Goal: Find specific fact: Find specific page/section

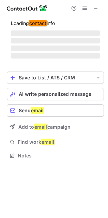
scroll to position [177, 108]
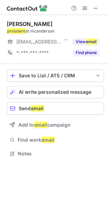
scroll to position [3, 3]
click at [8, 31] on em "president" at bounding box center [16, 31] width 19 height 6
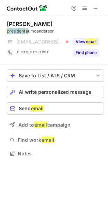
click at [8, 31] on em "president" at bounding box center [16, 31] width 19 height 6
copy div "president"
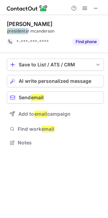
scroll to position [138, 108]
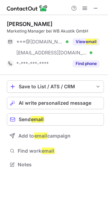
scroll to position [159, 108]
